Goal: Task Accomplishment & Management: Manage account settings

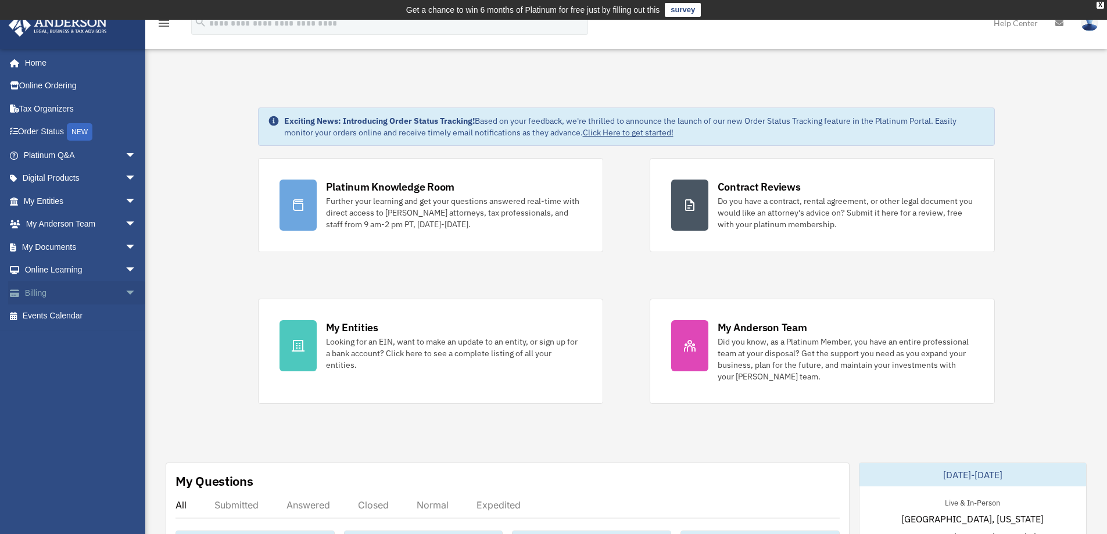
click at [125, 293] on span "arrow_drop_down" at bounding box center [136, 293] width 23 height 24
click at [80, 319] on link "$ Open Invoices" at bounding box center [85, 317] width 138 height 24
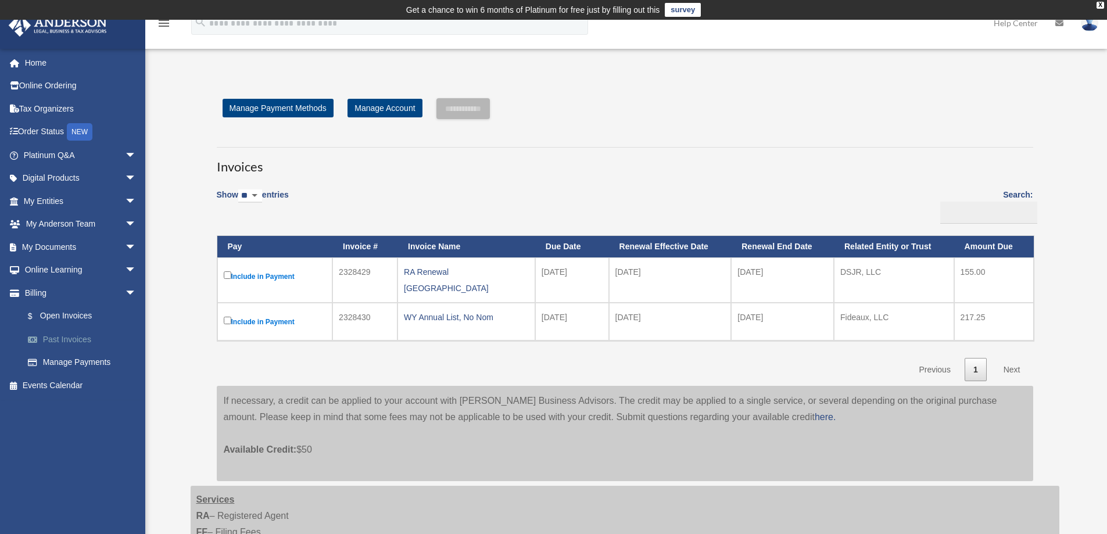
click at [69, 336] on link "Past Invoices" at bounding box center [85, 339] width 138 height 23
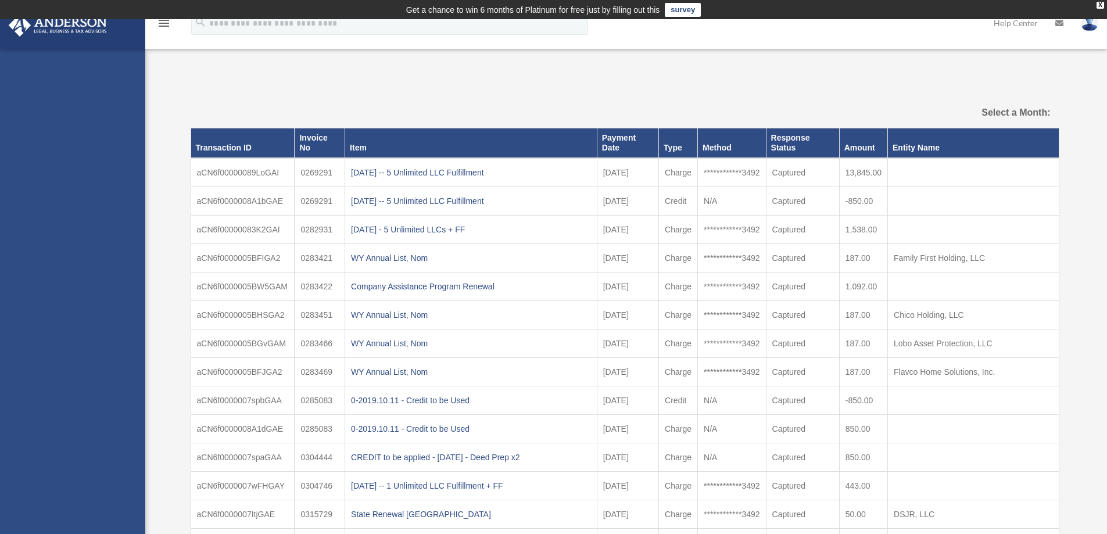
select select
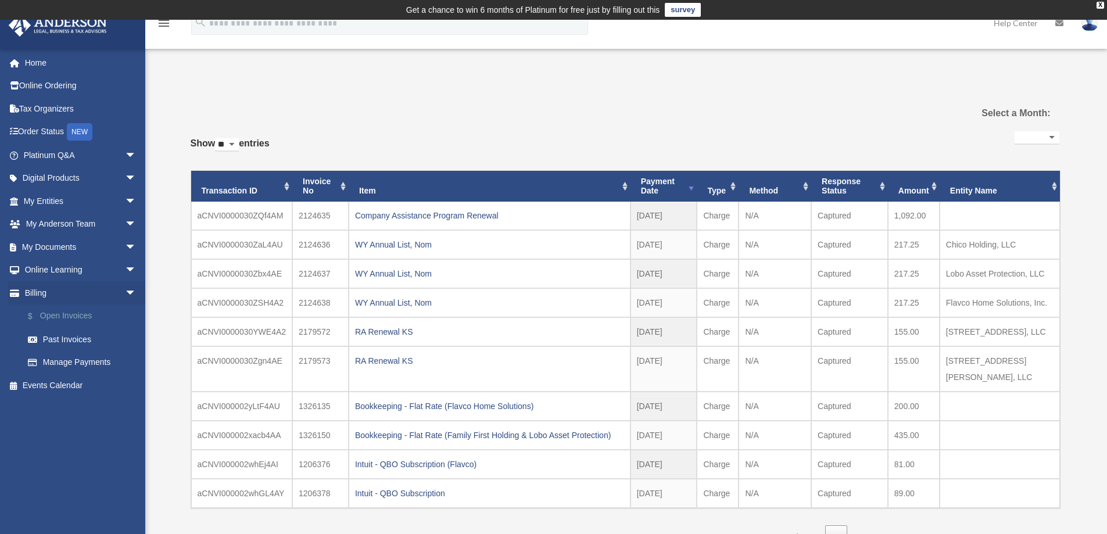
click at [63, 314] on link "$ Open Invoices" at bounding box center [85, 317] width 138 height 24
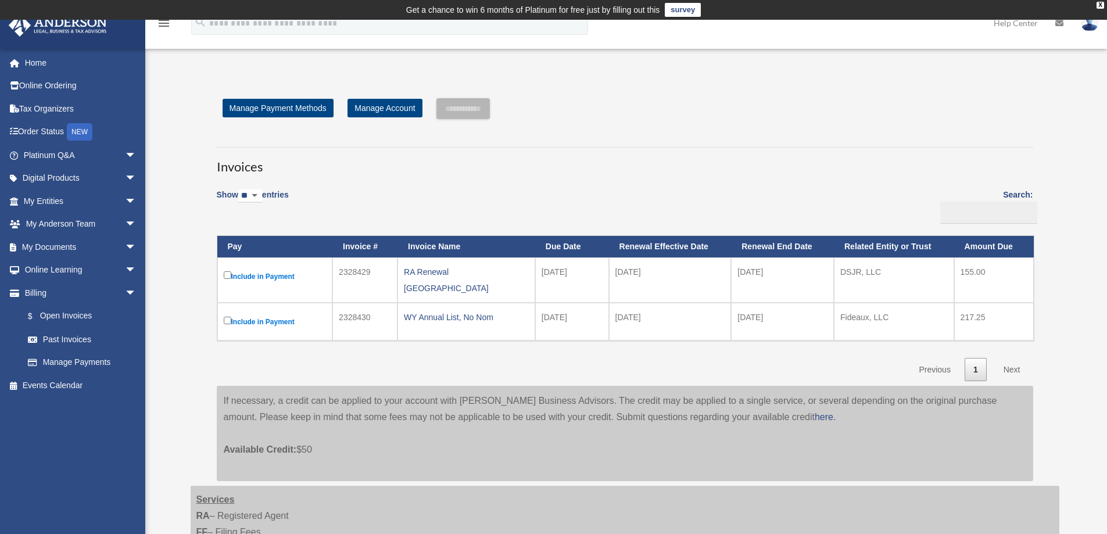
click at [1091, 24] on img at bounding box center [1089, 23] width 17 height 17
click at [887, 103] on link "Logout" at bounding box center [915, 102] width 116 height 24
